Goal: Task Accomplishment & Management: Use online tool/utility

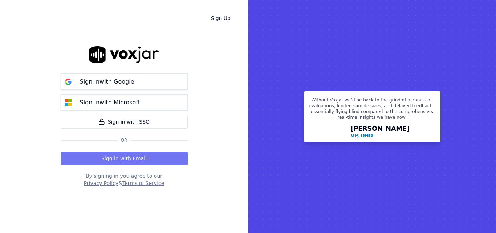
click at [166, 162] on button "Sign in with Email" at bounding box center [124, 158] width 127 height 13
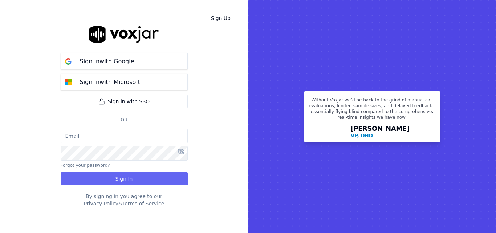
type input "sheila.decastro-new.baq@nwfg.net"
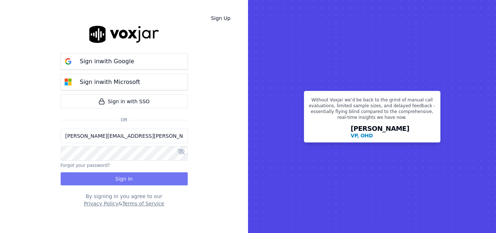
click at [134, 180] on button "Sign In" at bounding box center [124, 178] width 127 height 13
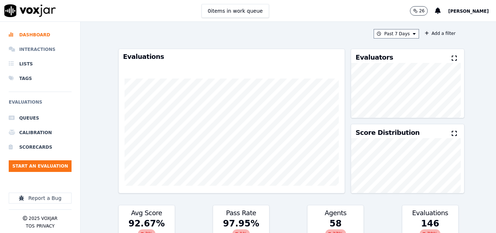
click at [45, 45] on li "Interactions" at bounding box center [40, 49] width 63 height 15
